Goal: Task Accomplishment & Management: Complete application form

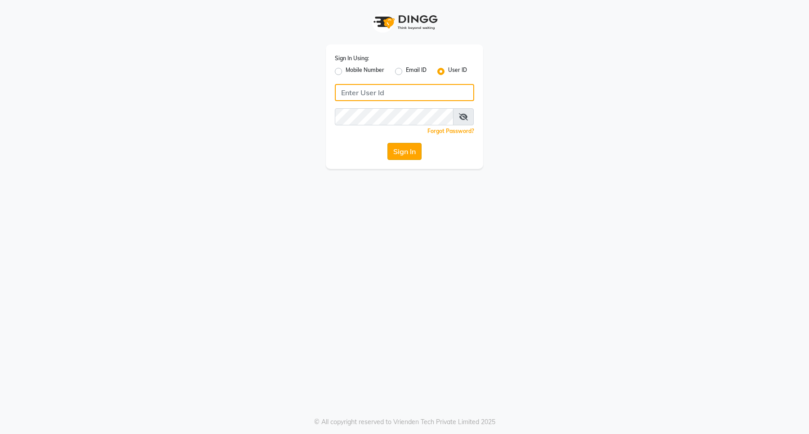
type input "e3898-01"
click at [404, 157] on button "Sign In" at bounding box center [404, 151] width 34 height 17
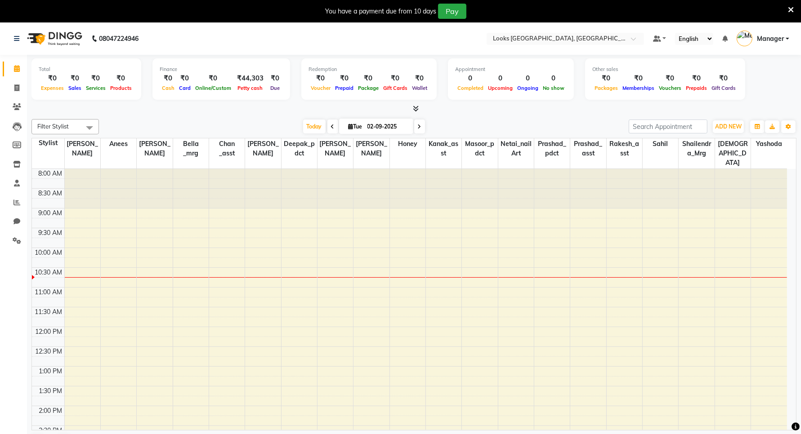
drag, startPoint x: 773, startPoint y: 1, endPoint x: 265, endPoint y: 197, distance: 544.5
click at [265, 197] on div at bounding box center [263, 189] width 36 height 40
click at [13, 89] on span at bounding box center [17, 88] width 16 height 10
select select "service"
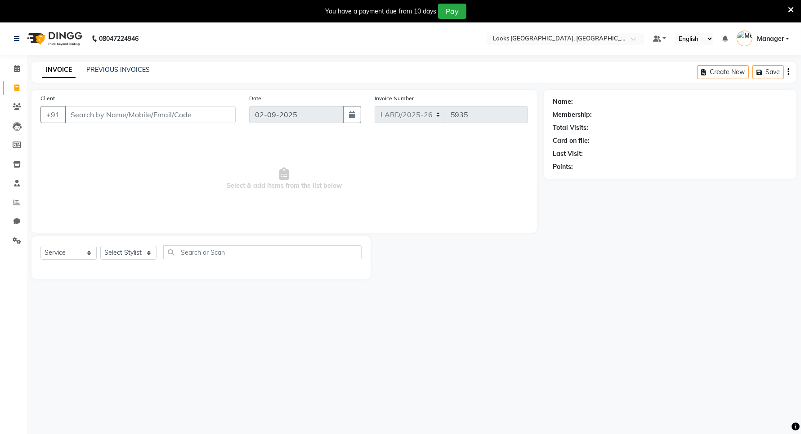
click at [790, 10] on icon at bounding box center [791, 10] width 6 height 8
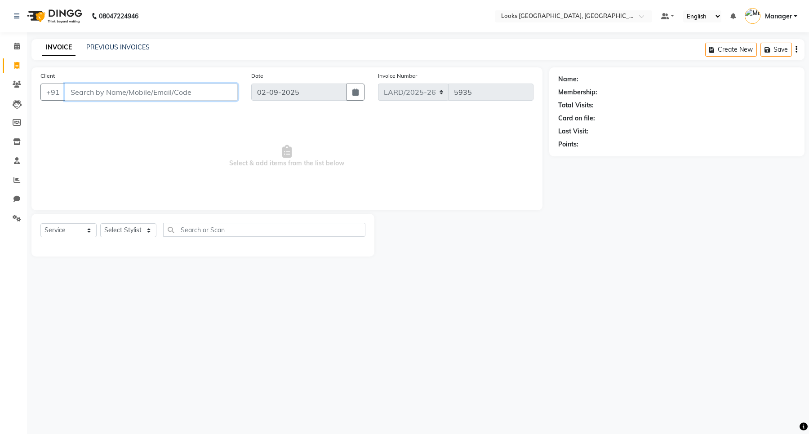
click at [111, 91] on input "Client" at bounding box center [151, 92] width 173 height 17
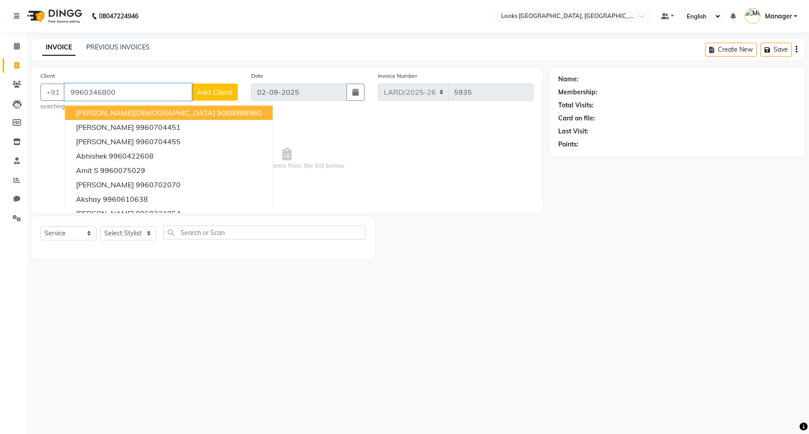
type input "9960346800"
select select "1: Object"
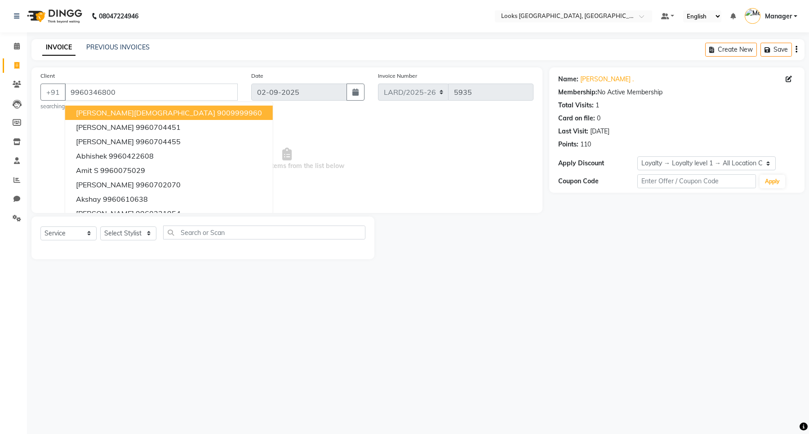
click at [220, 124] on span "Select & add items from the list below" at bounding box center [286, 159] width 493 height 90
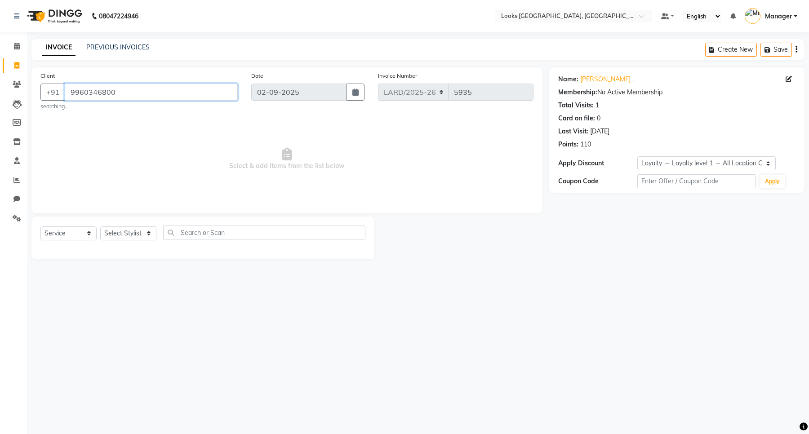
click at [142, 90] on input "9960346800" at bounding box center [151, 92] width 173 height 17
click at [194, 154] on span "Select & add items from the list below" at bounding box center [286, 159] width 493 height 90
click at [119, 90] on input "9960346800" at bounding box center [151, 92] width 173 height 17
type input "9"
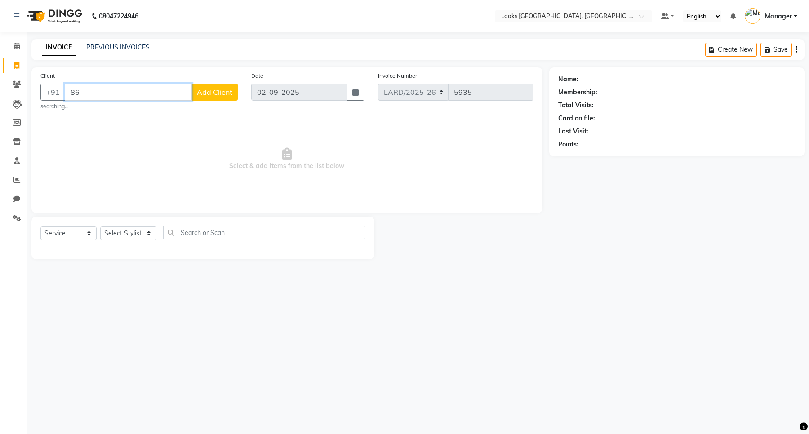
type input "8"
click at [165, 142] on span "Select & add items from the list below" at bounding box center [286, 156] width 493 height 90
click at [16, 45] on icon at bounding box center [17, 46] width 6 height 7
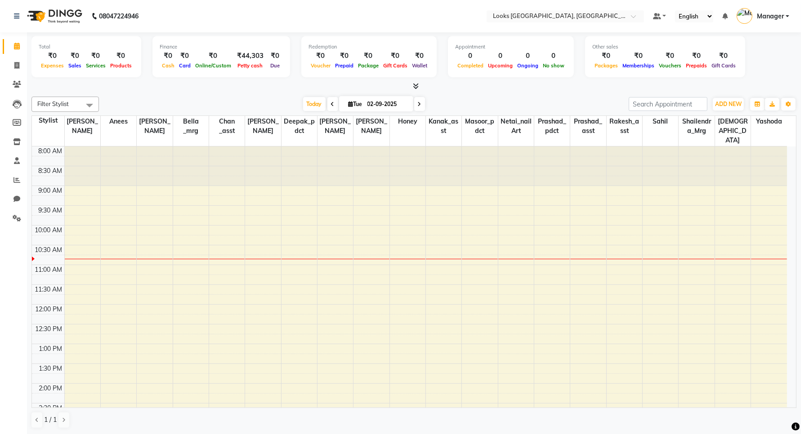
click at [414, 88] on icon at bounding box center [416, 86] width 6 height 7
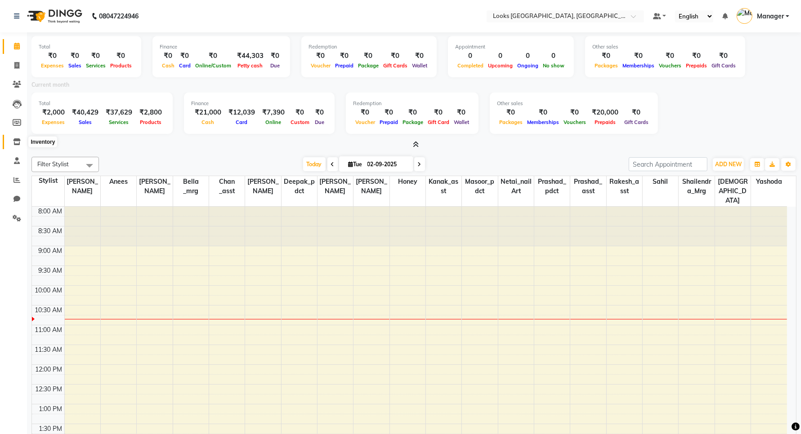
click at [15, 140] on icon at bounding box center [17, 141] width 8 height 7
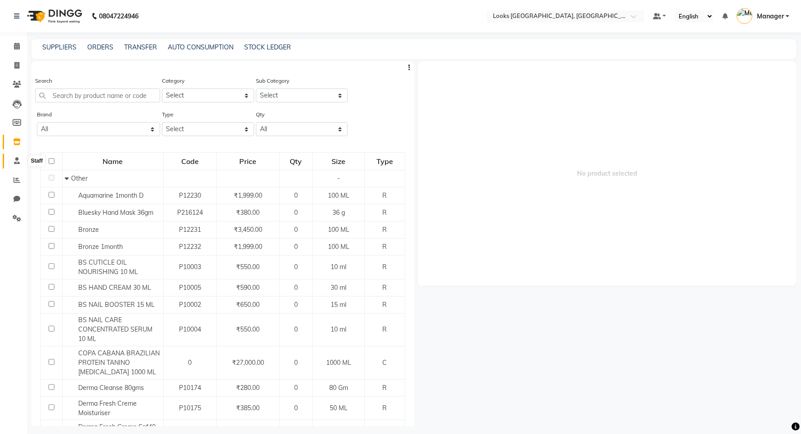
click at [12, 162] on span at bounding box center [17, 161] width 16 height 10
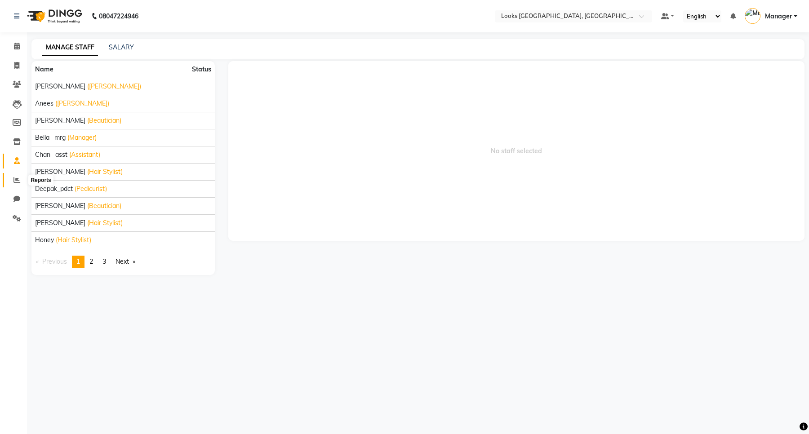
click at [15, 183] on span at bounding box center [17, 180] width 16 height 10
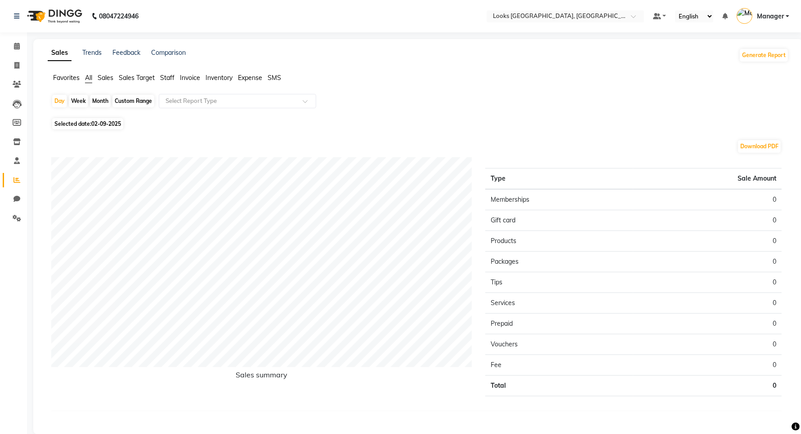
click at [169, 77] on span "Staff" at bounding box center [167, 78] width 14 height 8
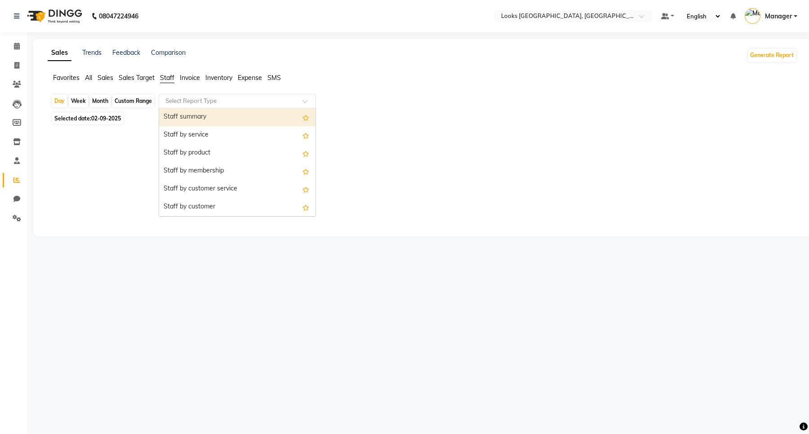
click at [177, 101] on input "text" at bounding box center [228, 101] width 129 height 9
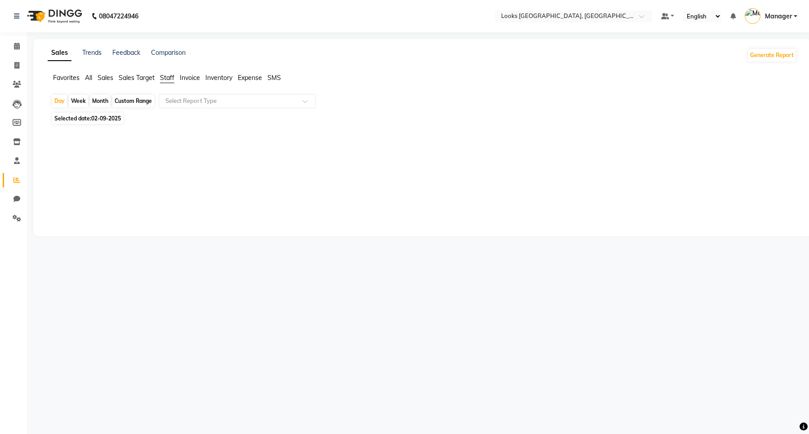
click at [97, 102] on div "Month" at bounding box center [100, 101] width 21 height 13
select select "9"
select select "2025"
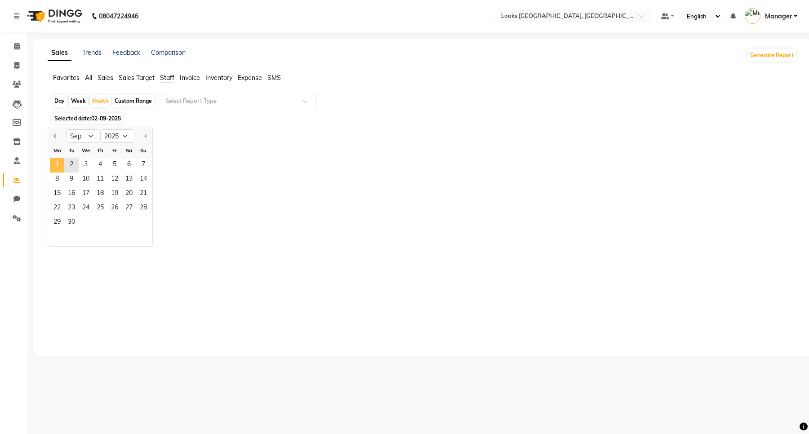
click at [61, 165] on span "1" at bounding box center [57, 165] width 14 height 14
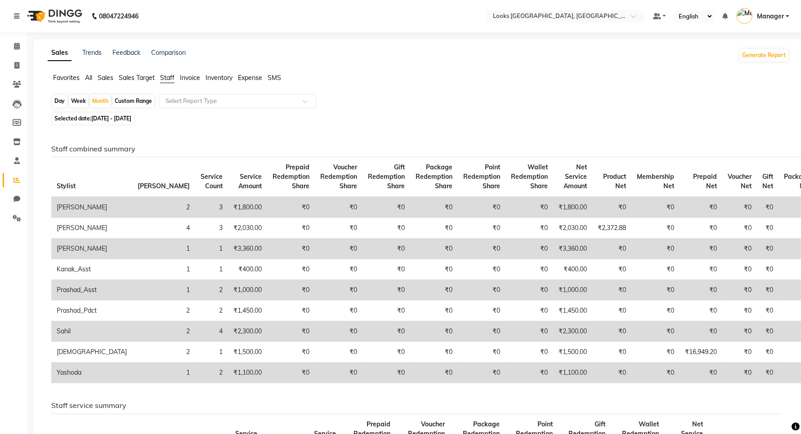
click at [87, 75] on span "All" at bounding box center [88, 78] width 7 height 8
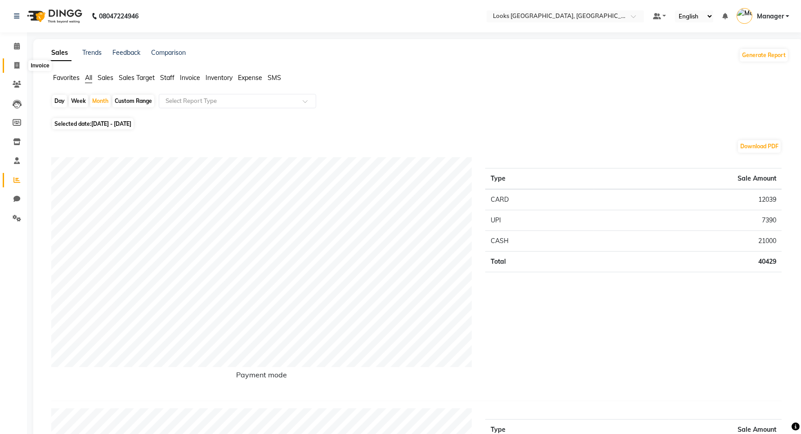
click at [13, 61] on span at bounding box center [17, 66] width 16 height 10
select select "service"
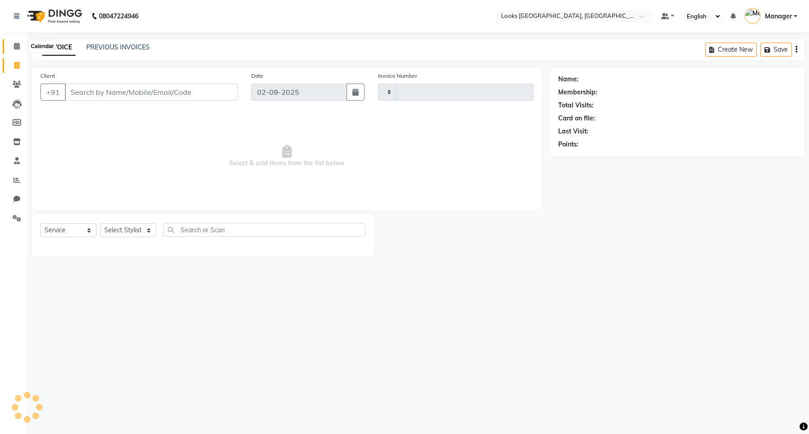
type input "5935"
select select "8941"
click at [82, 93] on input "Client" at bounding box center [151, 92] width 173 height 17
click at [105, 45] on link "PREVIOUS INVOICES" at bounding box center [117, 47] width 63 height 8
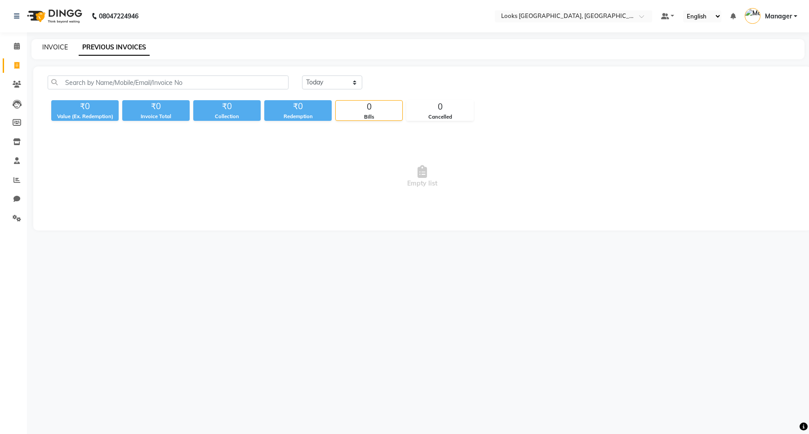
click at [54, 46] on link "INVOICE" at bounding box center [55, 47] width 26 height 8
select select "service"
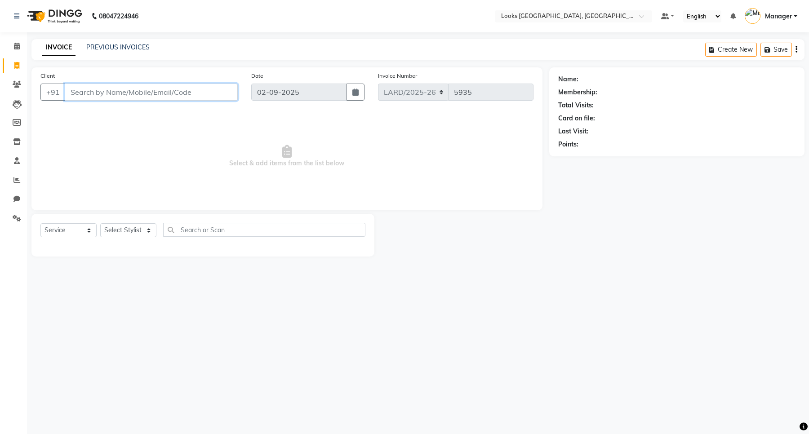
click at [156, 92] on input "Client" at bounding box center [151, 92] width 173 height 17
type input "8860440047"
click at [225, 90] on span "Add Client" at bounding box center [215, 92] width 36 height 9
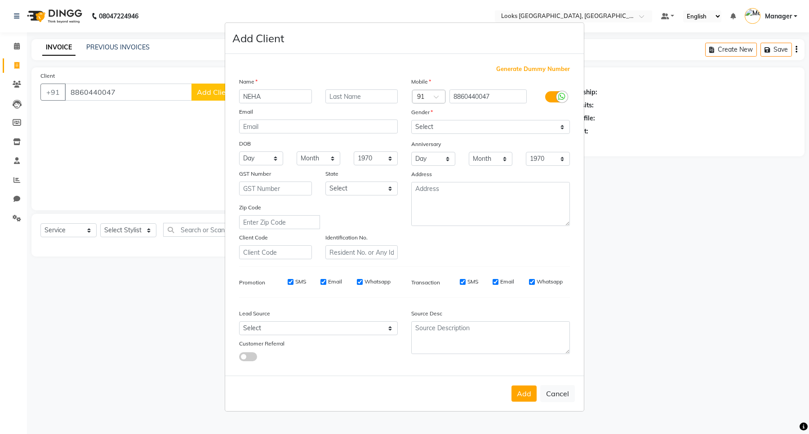
type input "NEHA"
click at [371, 100] on input "text" at bounding box center [361, 96] width 73 height 14
click at [441, 127] on select "Select [DEMOGRAPHIC_DATA] [DEMOGRAPHIC_DATA] Other Prefer Not To Say" at bounding box center [490, 127] width 159 height 14
select select "[DEMOGRAPHIC_DATA]"
click at [411, 121] on select "Select [DEMOGRAPHIC_DATA] [DEMOGRAPHIC_DATA] Other Prefer Not To Say" at bounding box center [490, 127] width 159 height 14
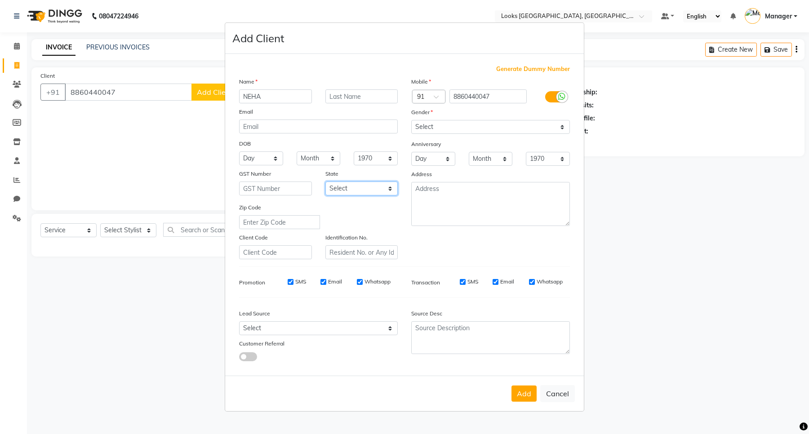
click at [346, 191] on select "Select [GEOGRAPHIC_DATA] [GEOGRAPHIC_DATA] [GEOGRAPHIC_DATA] [GEOGRAPHIC_DATA] …" at bounding box center [361, 189] width 73 height 14
select select "13"
click at [325, 182] on select "Select [GEOGRAPHIC_DATA] [GEOGRAPHIC_DATA] [GEOGRAPHIC_DATA] [GEOGRAPHIC_DATA] …" at bounding box center [361, 189] width 73 height 14
click at [443, 198] on textarea at bounding box center [490, 204] width 159 height 44
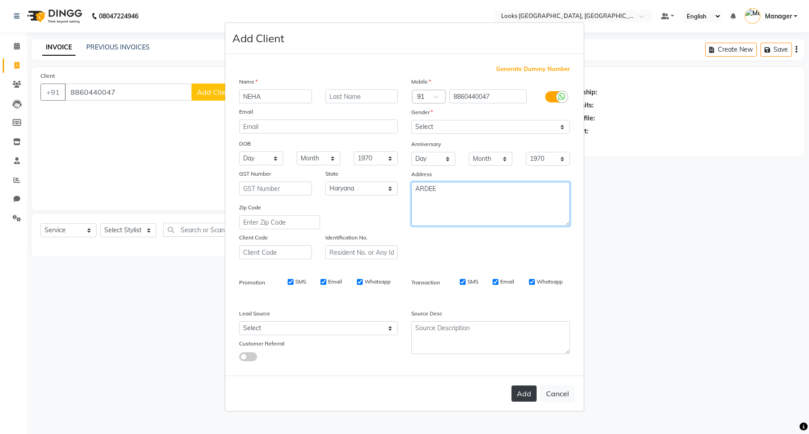
type textarea "ARDEE"
click at [521, 391] on button "Add" at bounding box center [524, 394] width 25 height 16
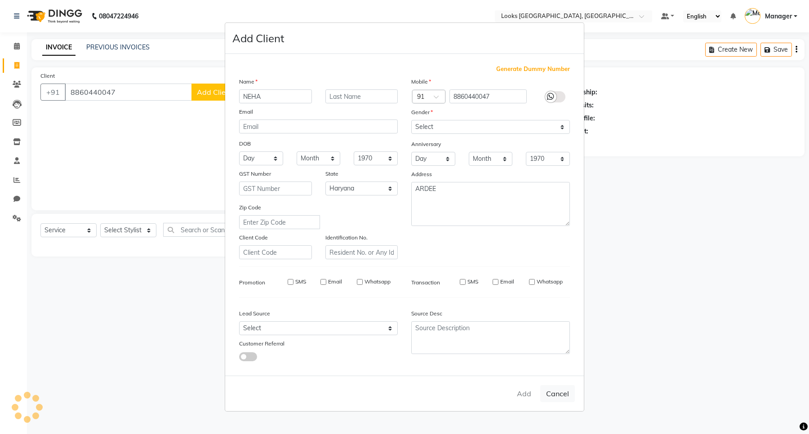
select select
select select "null"
select select
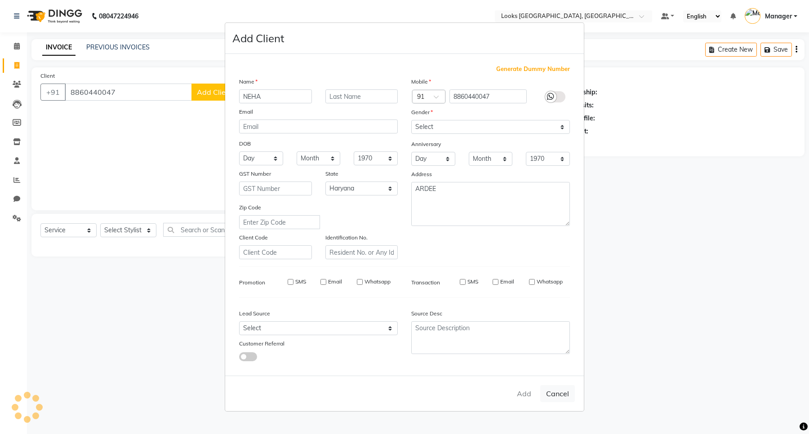
select select
checkbox input "false"
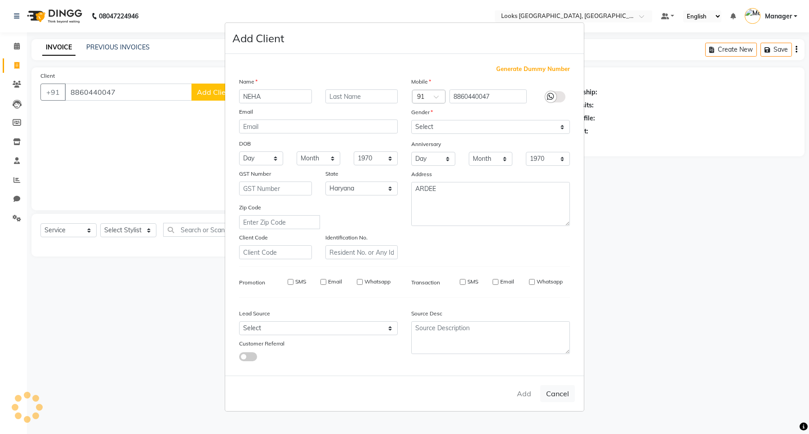
checkbox input "false"
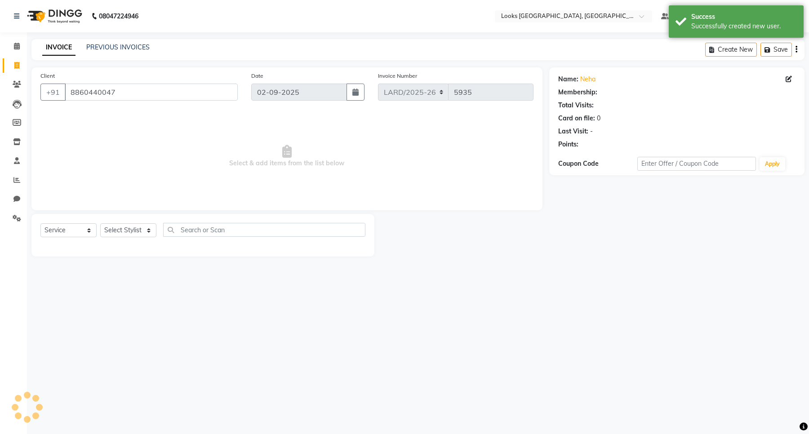
select select "1: Object"
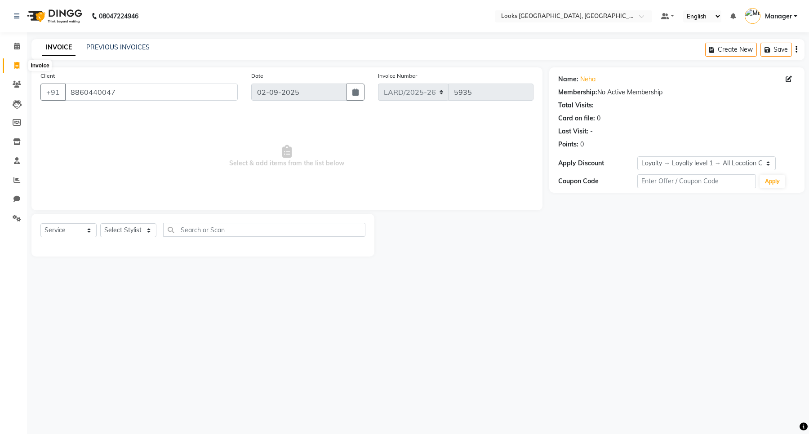
click at [22, 66] on span at bounding box center [17, 66] width 16 height 10
select select "service"
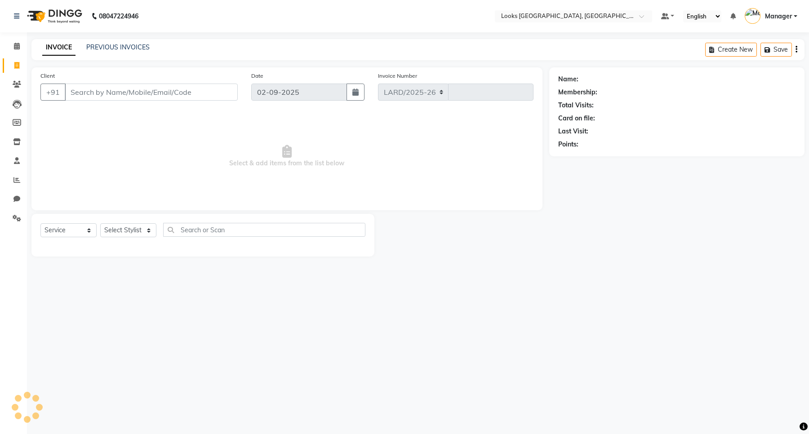
select select "8941"
type input "5935"
click at [796, 50] on button "button" at bounding box center [797, 49] width 2 height 21
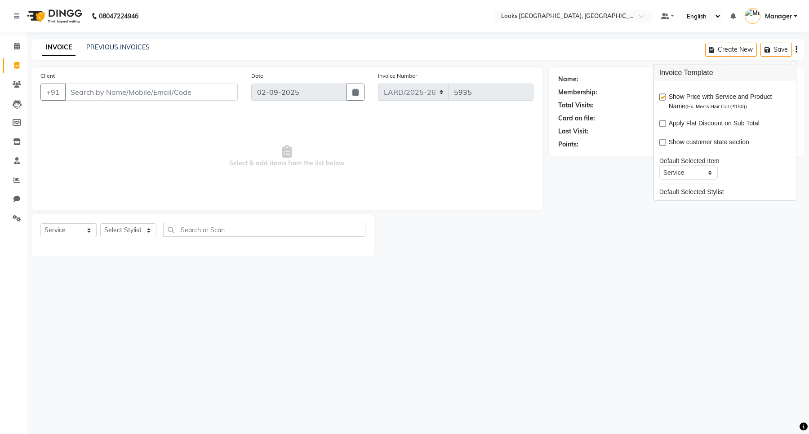
click at [599, 55] on div "INVOICE PREVIOUS INVOICES Create New Save" at bounding box center [417, 49] width 773 height 21
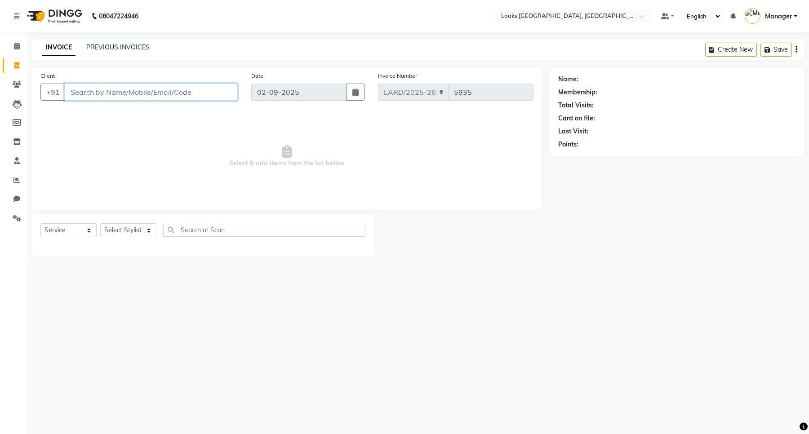
click at [153, 94] on input "Client" at bounding box center [151, 92] width 173 height 17
click at [377, 235] on div at bounding box center [461, 235] width 175 height 43
drag, startPoint x: 494, startPoint y: 0, endPoint x: 644, endPoint y: 263, distance: 303.0
click at [644, 266] on main "INVOICE PREVIOUS INVOICES Create New Save Client +91 Date [DATE] Invoice Number…" at bounding box center [418, 154] width 782 height 231
click at [12, 183] on span at bounding box center [17, 180] width 16 height 10
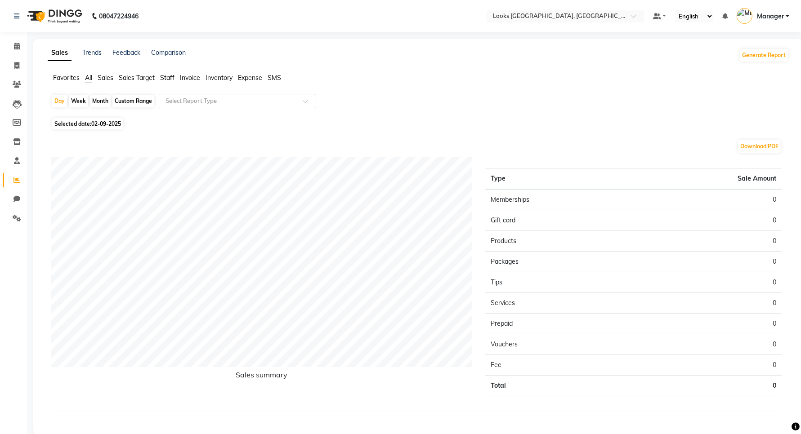
click at [165, 78] on span "Staff" at bounding box center [167, 78] width 14 height 8
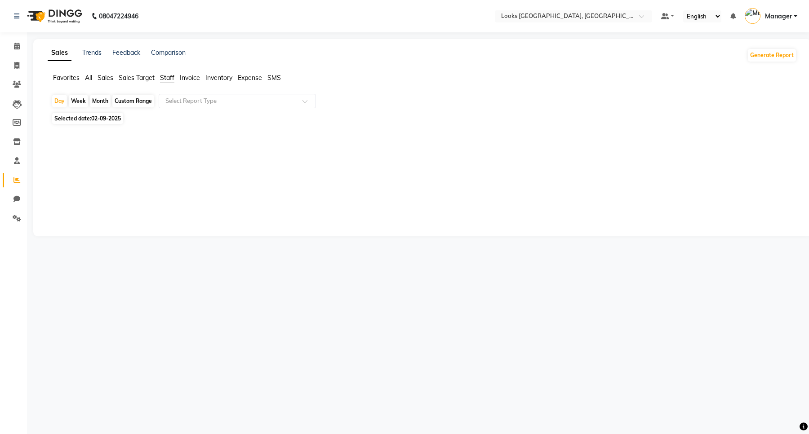
click at [99, 97] on div "Month" at bounding box center [100, 101] width 21 height 13
select select "9"
select select "2025"
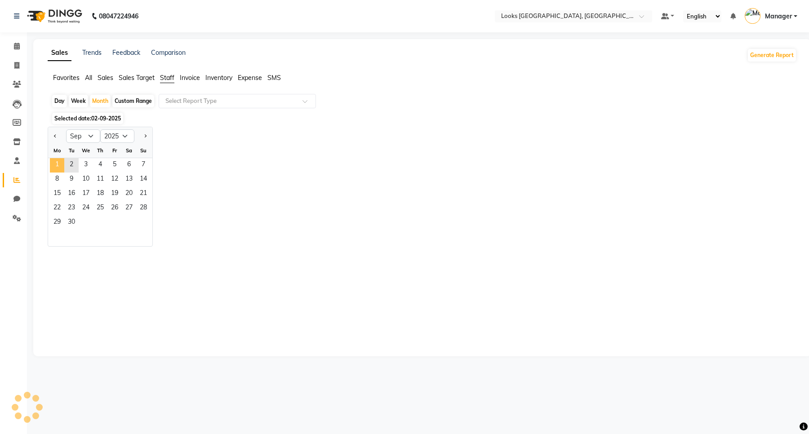
click at [58, 165] on span "1" at bounding box center [57, 165] width 14 height 14
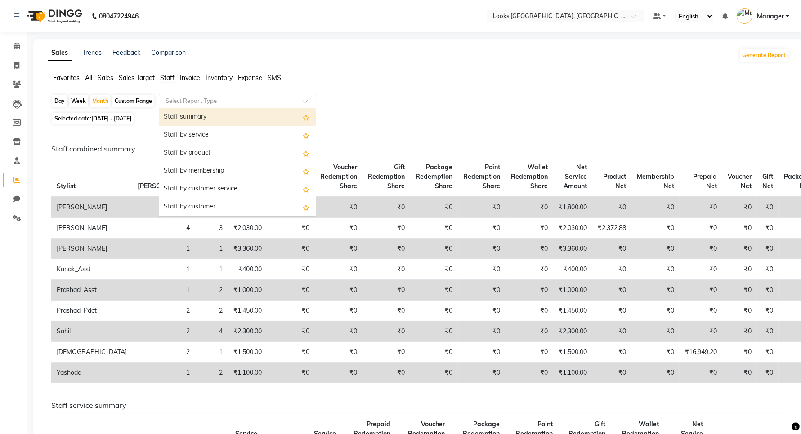
click at [199, 102] on input "text" at bounding box center [228, 101] width 129 height 9
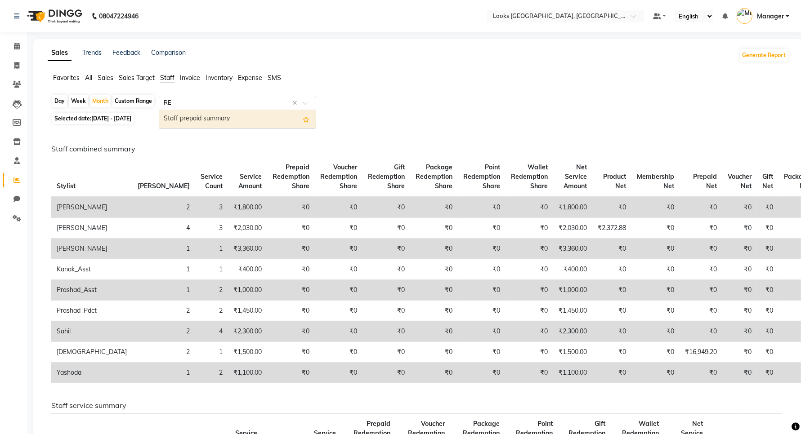
type input "R"
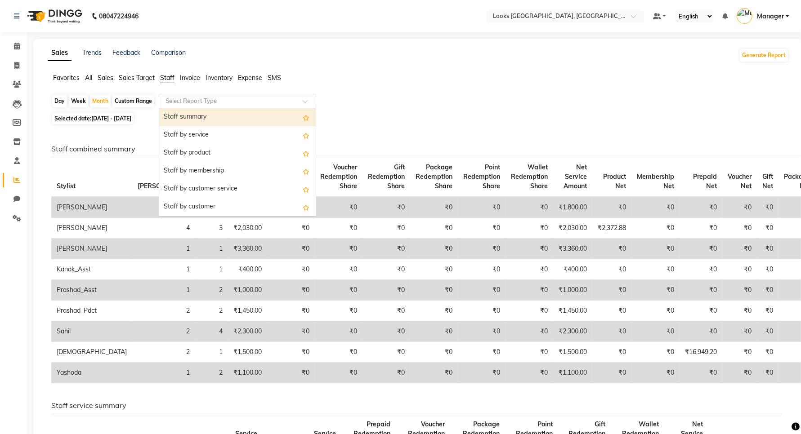
click at [192, 117] on div "Staff summary" at bounding box center [237, 117] width 156 height 18
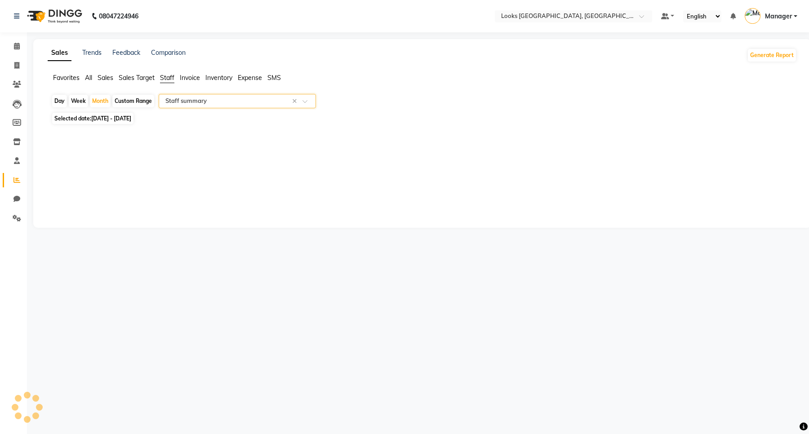
select select "filtered_report"
select select "csv"
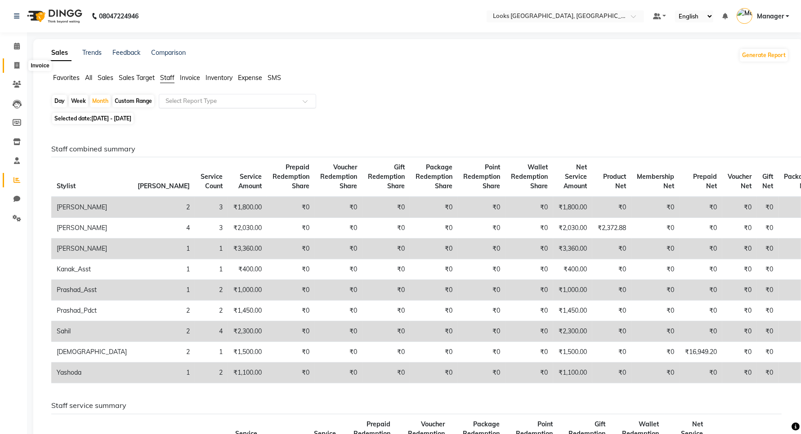
click at [14, 63] on icon at bounding box center [16, 65] width 5 height 7
select select "service"
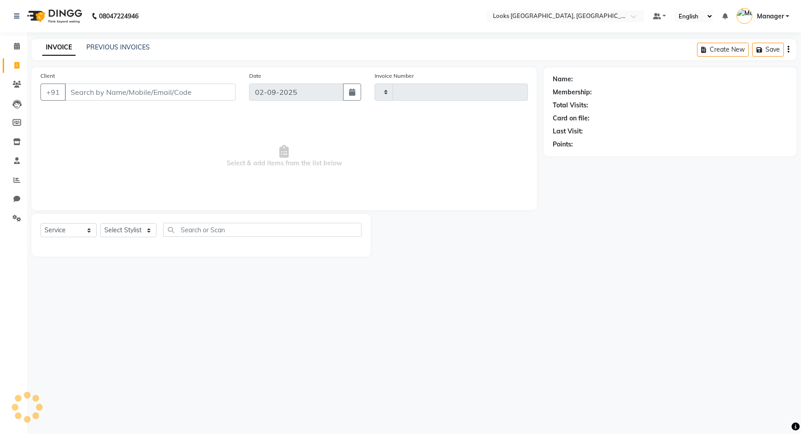
type input "5935"
select select "8941"
